Goal: Find contact information: Find contact information

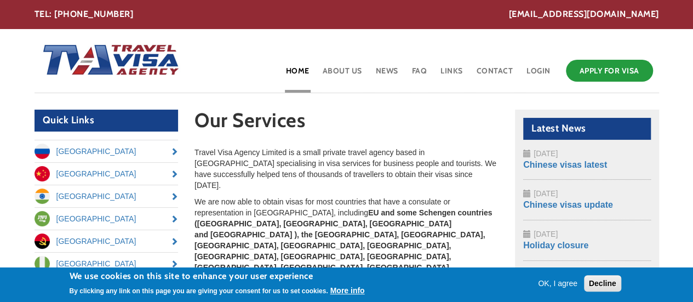
click at [562, 282] on button "OK, I agree" at bounding box center [558, 283] width 48 height 11
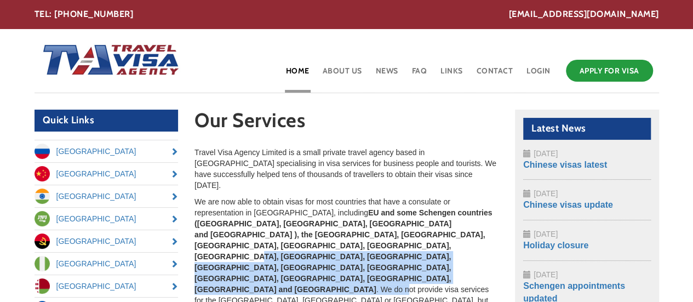
drag, startPoint x: 326, startPoint y: 234, endPoint x: 373, endPoint y: 241, distance: 47.1
click at [373, 241] on p "We are now able to obtain visas for most countries that have a consulate or rep…" at bounding box center [346, 261] width 304 height 131
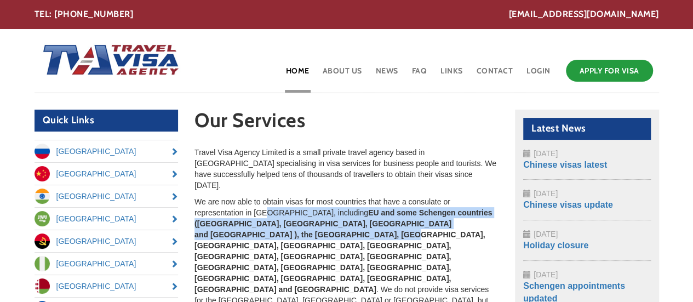
drag, startPoint x: 290, startPoint y: 227, endPoint x: 266, endPoint y: 204, distance: 33.3
click at [266, 204] on p "We are now able to obtain visas for most countries that have a consulate or rep…" at bounding box center [346, 261] width 304 height 131
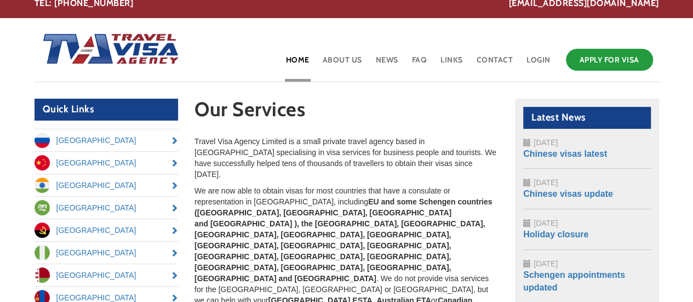
scroll to position [18, 0]
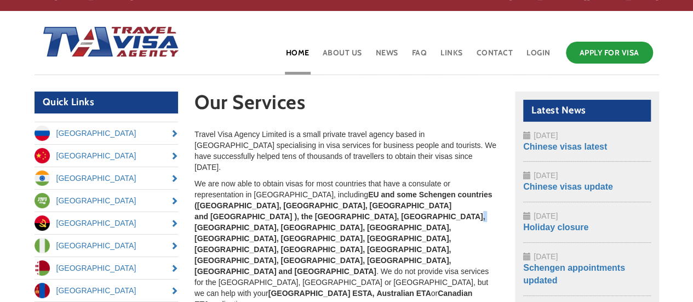
drag, startPoint x: 340, startPoint y: 203, endPoint x: 349, endPoint y: 203, distance: 9.9
click at [349, 203] on strong "EU and some Schengen countries ([GEOGRAPHIC_DATA], [GEOGRAPHIC_DATA], [GEOGRAPH…" at bounding box center [342, 232] width 297 height 85
drag, startPoint x: 334, startPoint y: 170, endPoint x: 339, endPoint y: 174, distance: 5.8
click at [339, 178] on p "We are now able to obtain visas for most countries that have a consulate or rep…" at bounding box center [346, 243] width 304 height 131
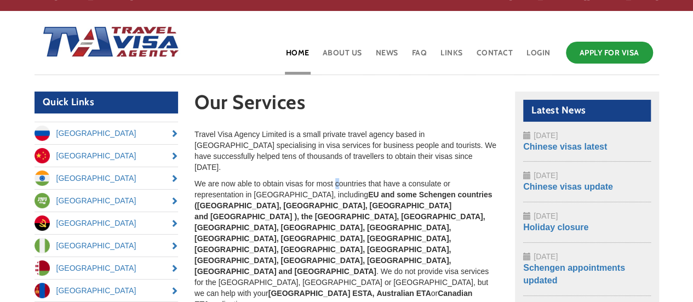
click at [339, 178] on p "We are now able to obtain visas for most countries that have a consulate or rep…" at bounding box center [346, 243] width 304 height 131
drag, startPoint x: 346, startPoint y: 230, endPoint x: 360, endPoint y: 230, distance: 14.2
click at [360, 230] on p "We are now able to obtain visas for most countries that have a consulate or rep…" at bounding box center [346, 243] width 304 height 131
click at [351, 289] on strong "[GEOGRAPHIC_DATA]" at bounding box center [309, 293] width 82 height 9
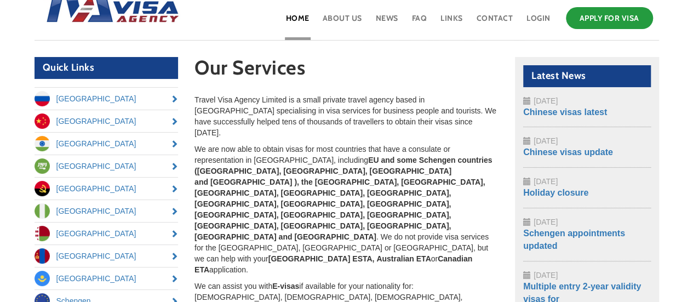
scroll to position [128, 0]
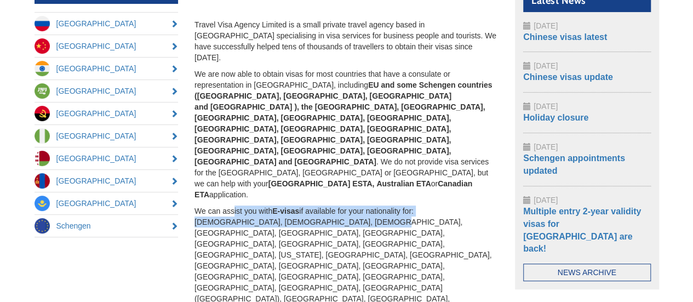
drag, startPoint x: 233, startPoint y: 150, endPoint x: 301, endPoint y: 152, distance: 68.0
click at [301, 205] on p "We can assist you with E-visas if available for your nationality for: [DEMOGRAP…" at bounding box center [346, 276] width 304 height 142
click at [329, 205] on p "We can assist you with E-visas if available for your nationality for: Angola, A…" at bounding box center [346, 276] width 304 height 142
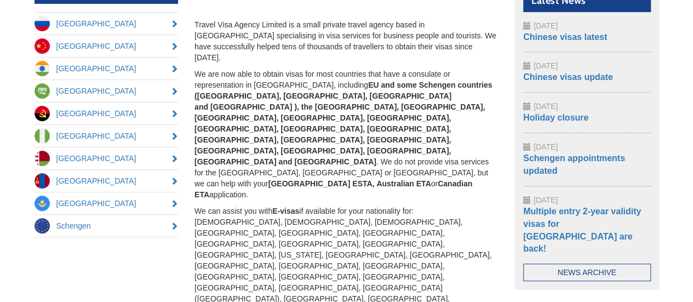
click at [344, 205] on p "We can assist you with E-visas if available for your nationality for: Angola, A…" at bounding box center [346, 276] width 304 height 142
drag, startPoint x: 330, startPoint y: 171, endPoint x: 346, endPoint y: 171, distance: 15.9
click at [346, 205] on p "We can assist you with E-visas if available for your nationality for: Angola, A…" at bounding box center [346, 276] width 304 height 142
click at [339, 171] on div at bounding box center [339, 171] width 0 height 0
click at [286, 205] on p "We can assist you with E-visas if available for your nationality for: Angola, A…" at bounding box center [346, 276] width 304 height 142
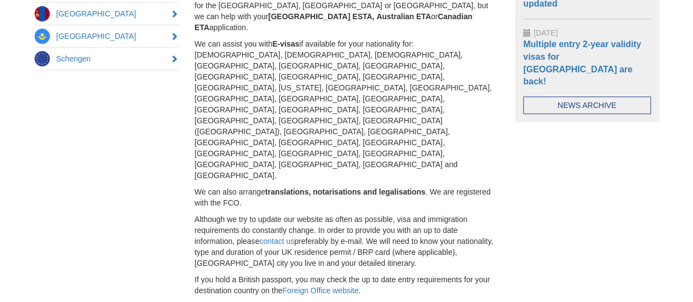
scroll to position [301, 0]
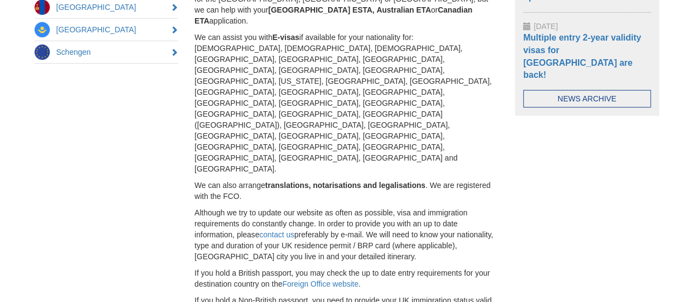
click at [350, 295] on p "If you hold a Non-British passport, you need to provide your UK immigration sta…" at bounding box center [346, 306] width 304 height 22
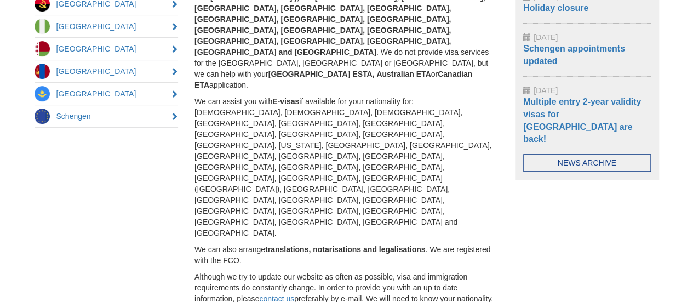
scroll to position [0, 0]
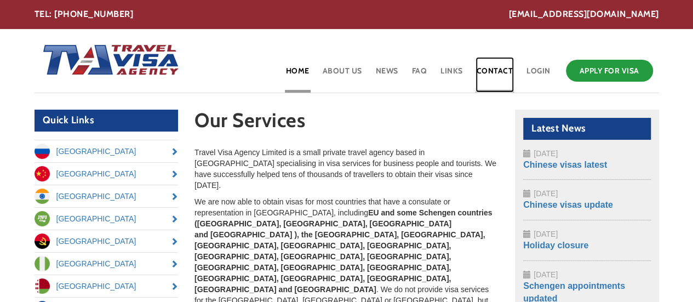
click at [503, 70] on link "Contact" at bounding box center [494, 75] width 39 height 36
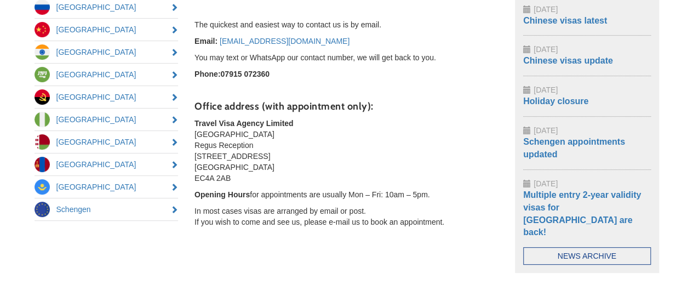
scroll to position [146, 0]
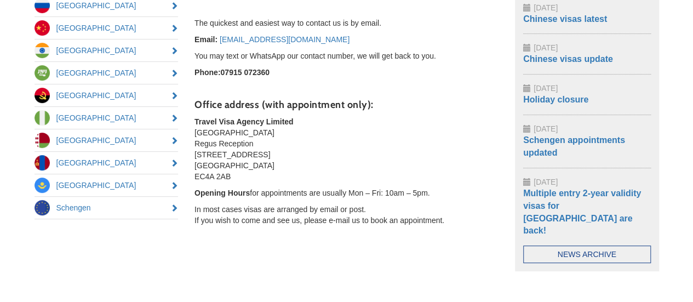
drag, startPoint x: 243, startPoint y: 176, endPoint x: 192, endPoint y: 125, distance: 72.4
click at [192, 125] on section "Contact Travel Visa Agency The quickest and easiest way to contact us is by ema…" at bounding box center [346, 119] width 320 height 311
copy p "Travel Visa Agency Limited [GEOGRAPHIC_DATA] Regus Reception [STREET_ADDRESS]"
